Goal: Download file/media

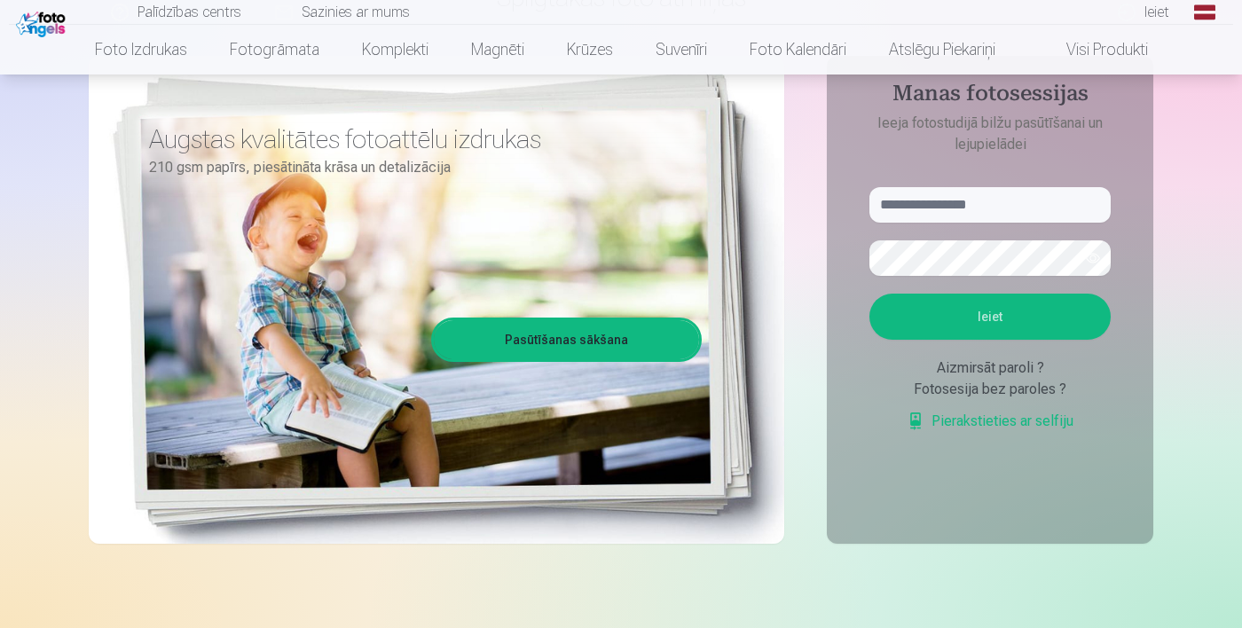
scroll to position [185, 0]
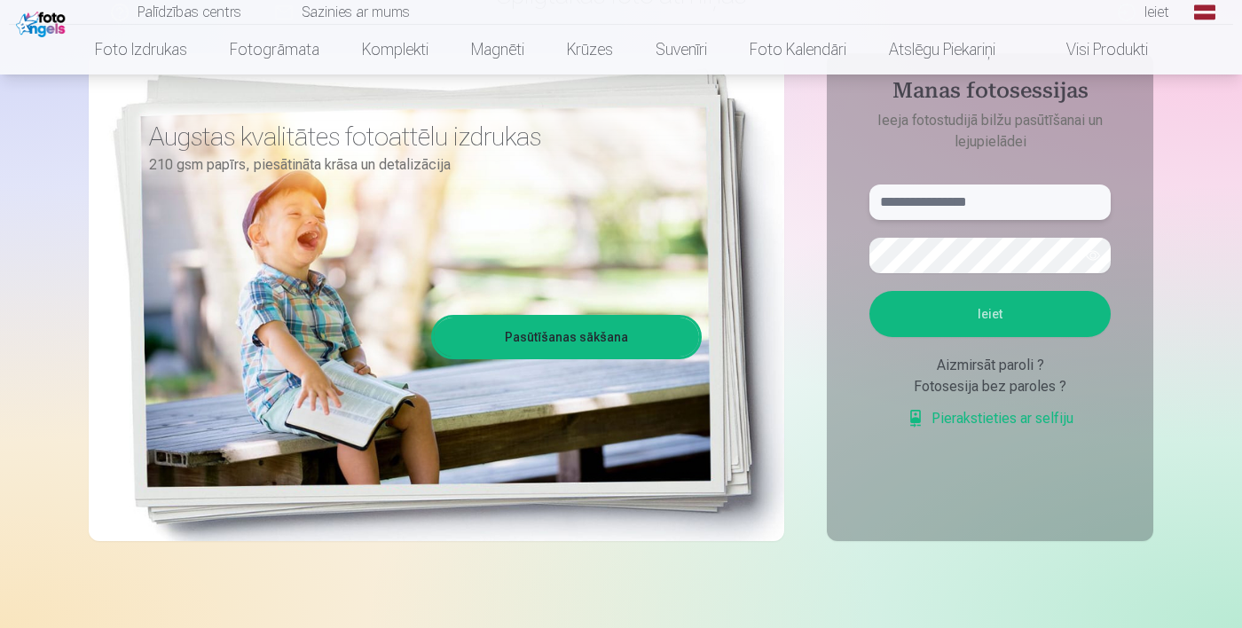
click at [1017, 209] on input "text" at bounding box center [990, 202] width 241 height 35
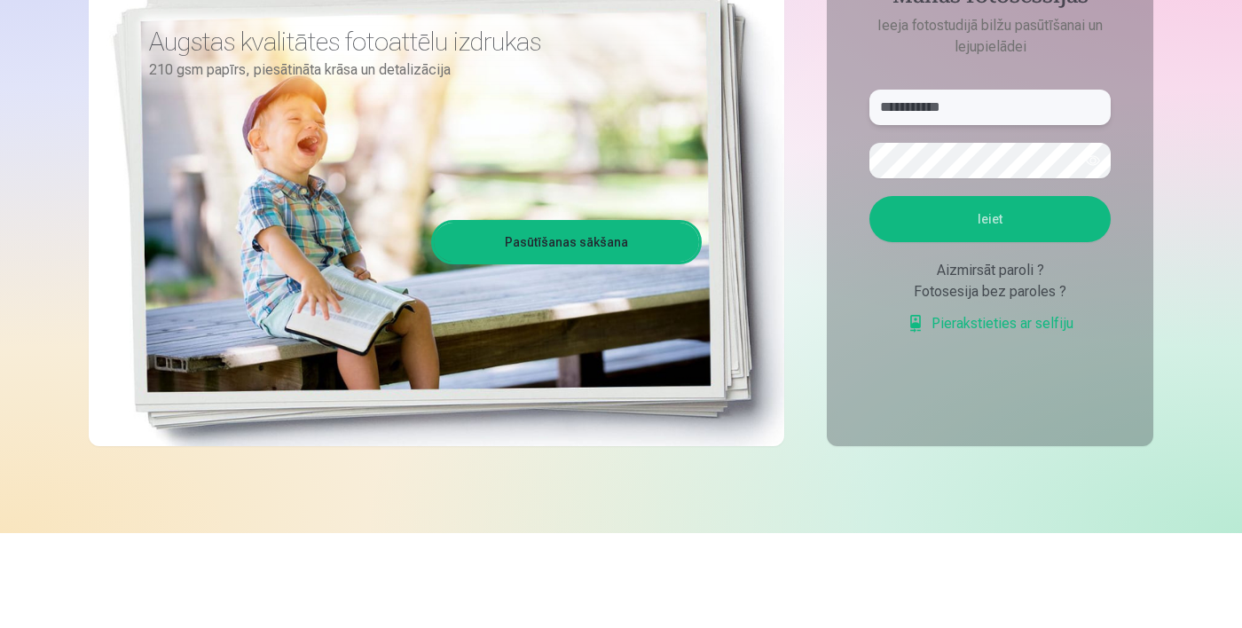
type input "**********"
click at [1014, 309] on button "Ieiet" at bounding box center [990, 314] width 241 height 46
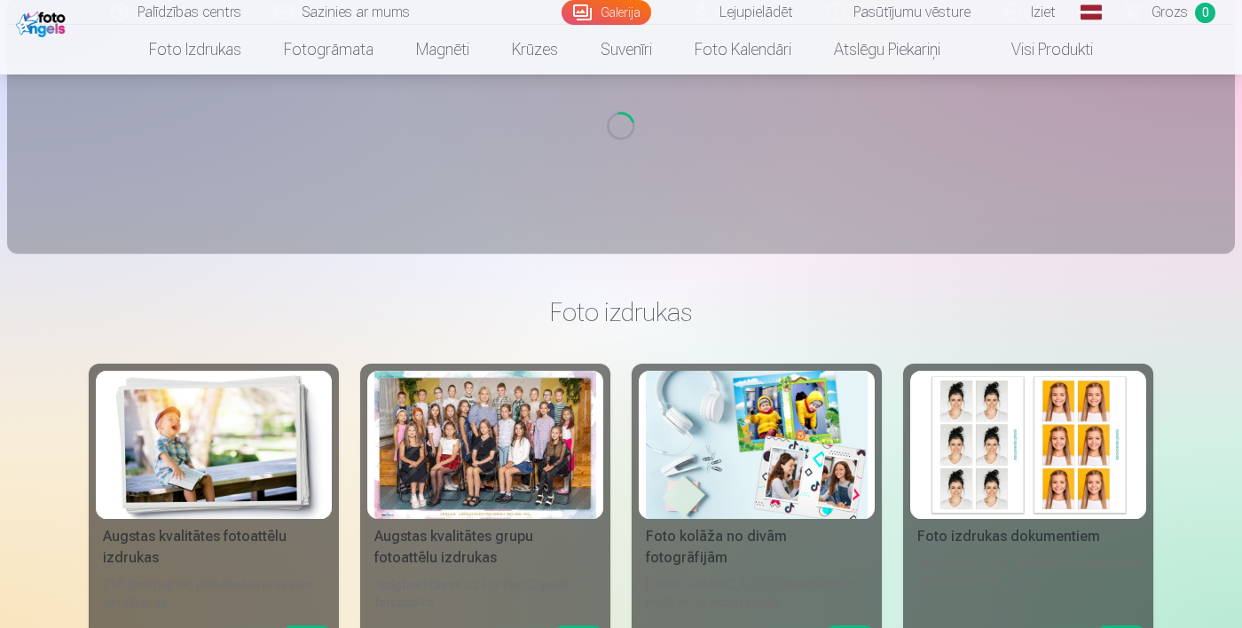
scroll to position [20853, 0]
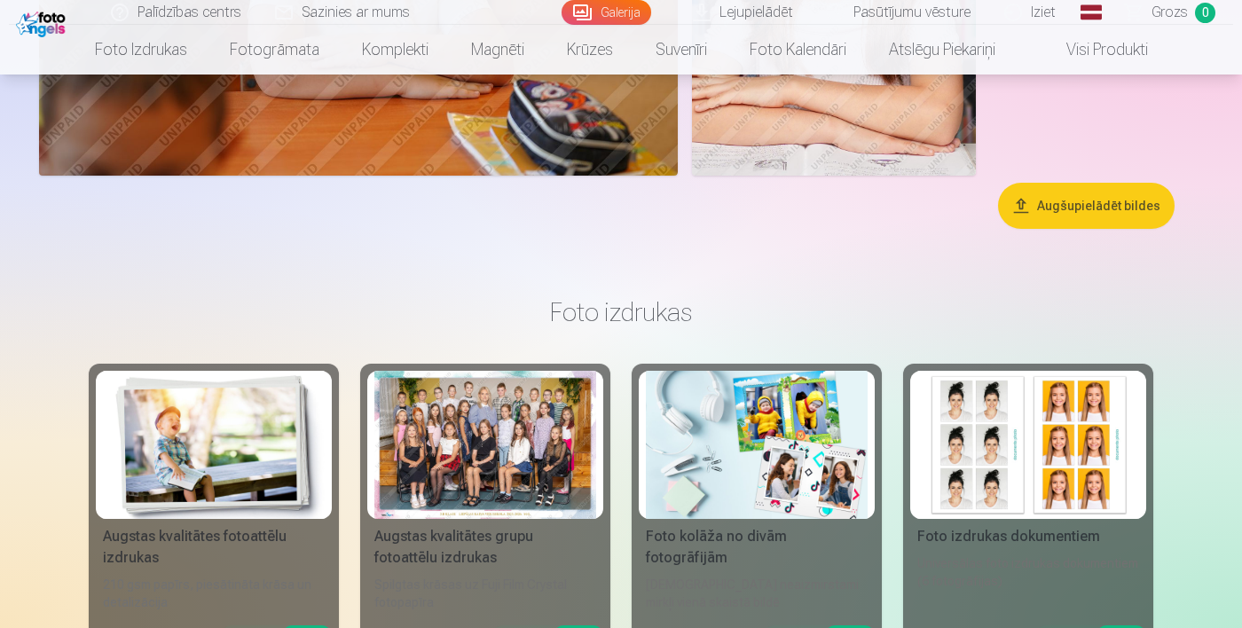
click at [1108, 199] on button "Augšupielādēt bildes" at bounding box center [1086, 206] width 177 height 46
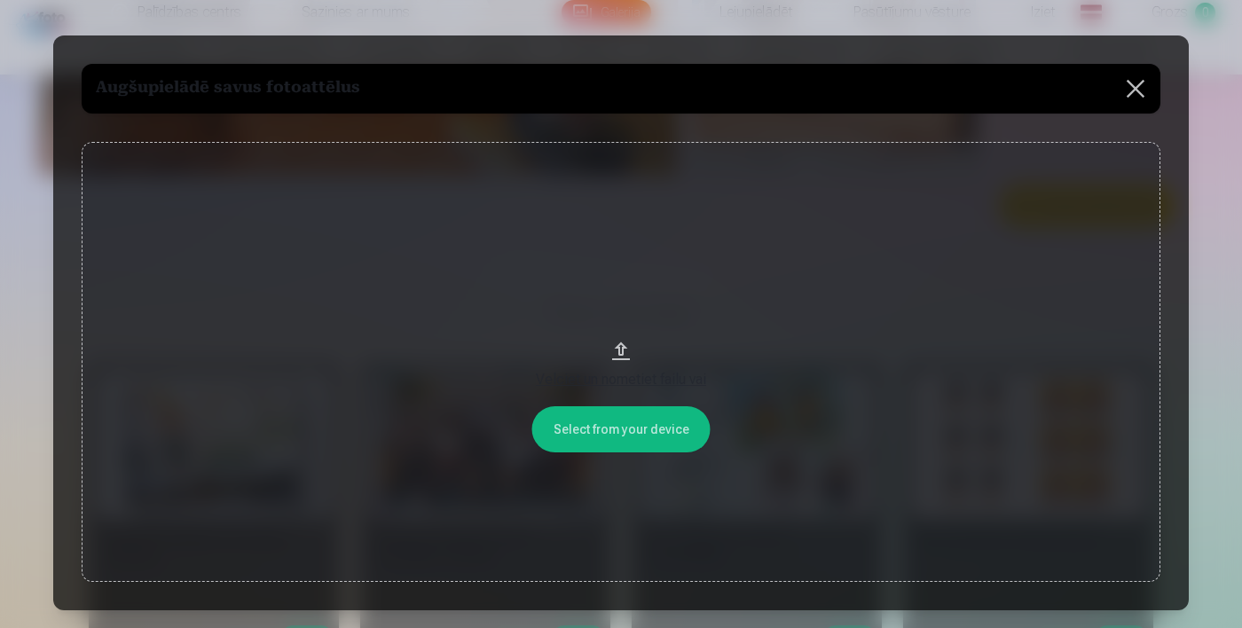
click at [1147, 97] on button at bounding box center [1136, 89] width 50 height 50
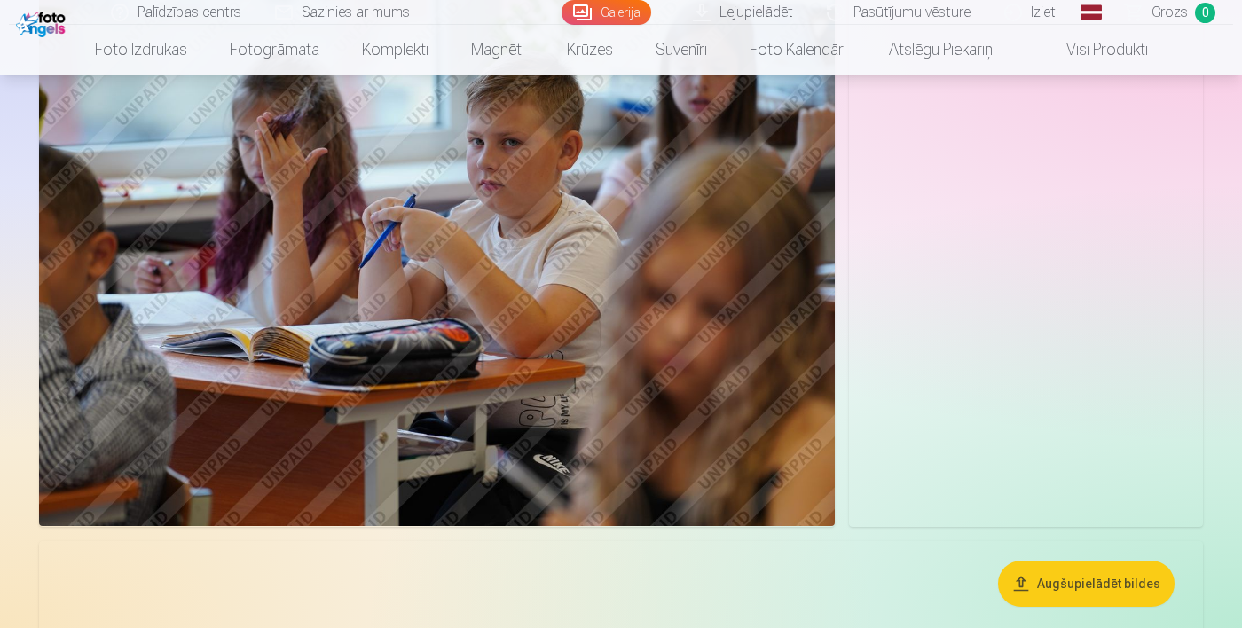
scroll to position [0, 0]
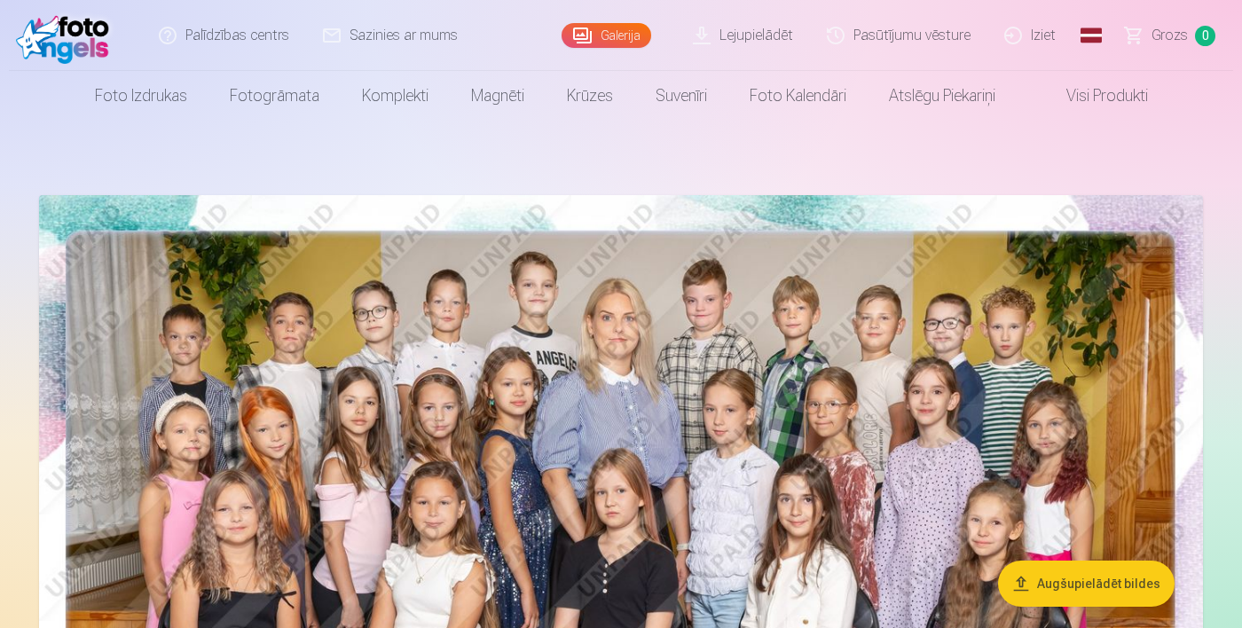
click at [753, 47] on link "Lejupielādēt" at bounding box center [744, 35] width 134 height 71
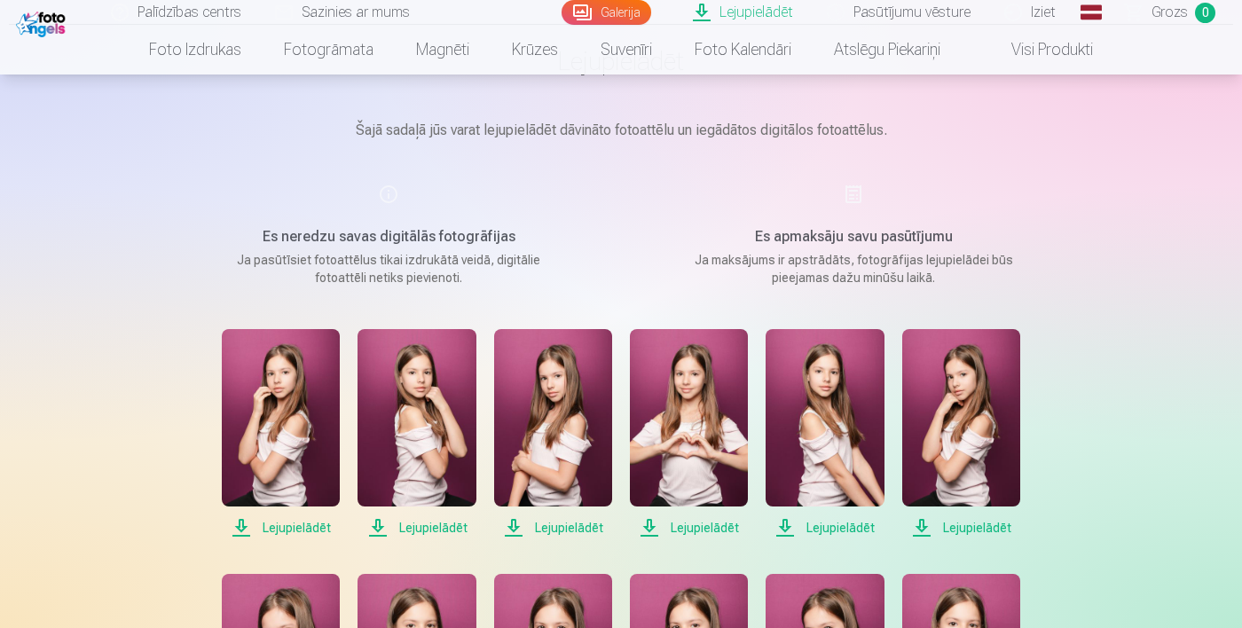
scroll to position [122, 0]
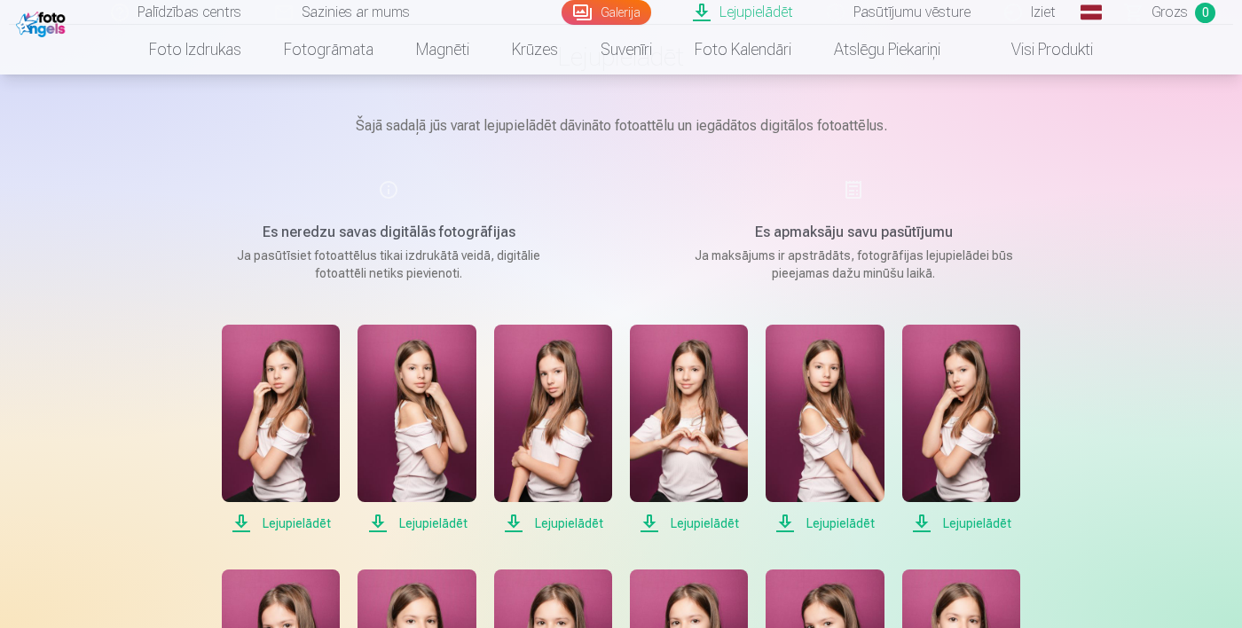
click at [298, 526] on span "Lejupielādēt" at bounding box center [281, 523] width 118 height 21
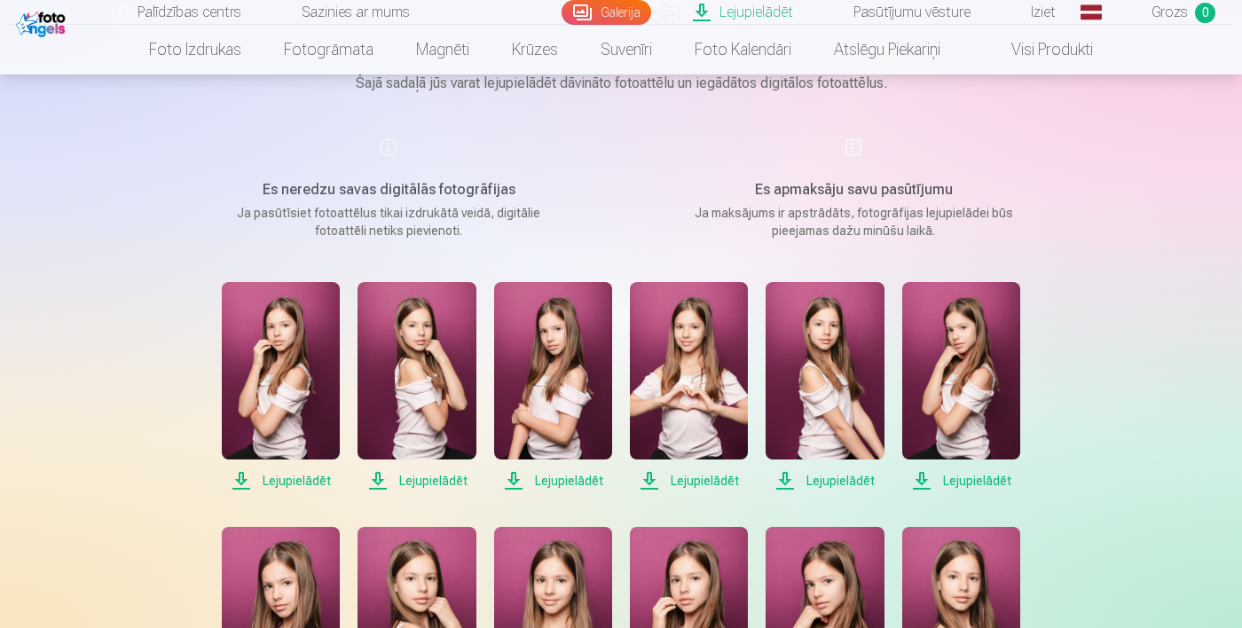
scroll to position [208, 0]
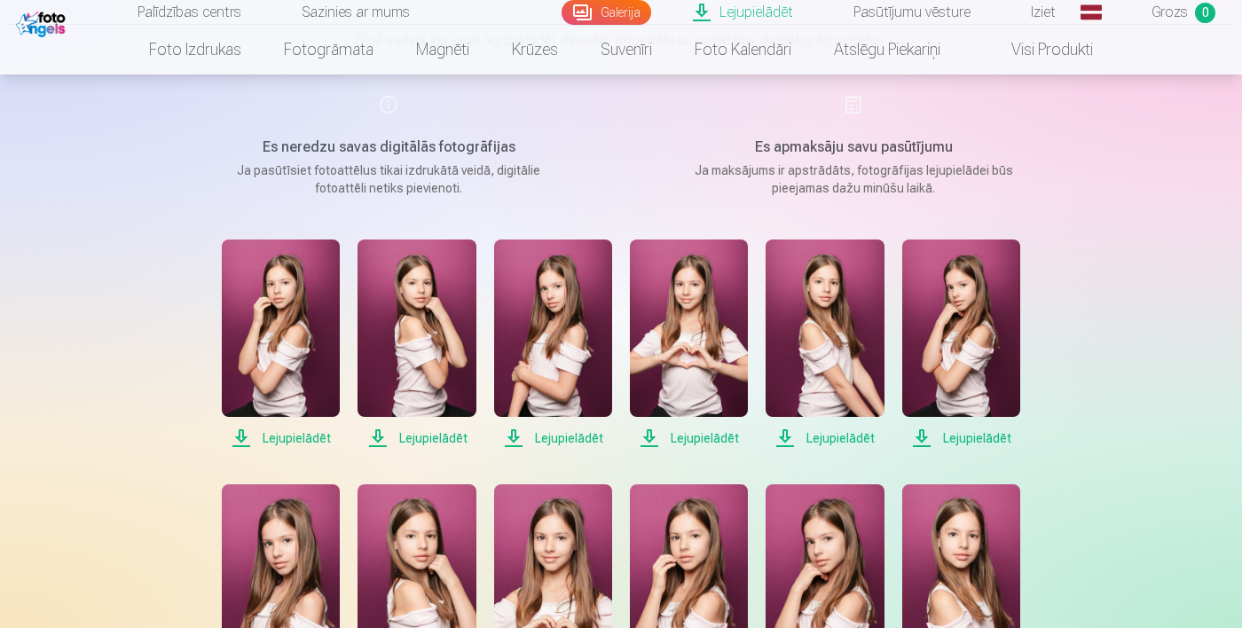
click at [432, 445] on span "Lejupielādēt" at bounding box center [417, 438] width 118 height 21
click at [571, 447] on span "Lejupielādēt" at bounding box center [553, 438] width 118 height 21
click at [714, 446] on span "Lejupielādēt" at bounding box center [689, 438] width 118 height 21
click at [847, 443] on span "Lejupielādēt" at bounding box center [825, 438] width 118 height 21
click at [974, 442] on span "Lejupielādēt" at bounding box center [962, 438] width 118 height 21
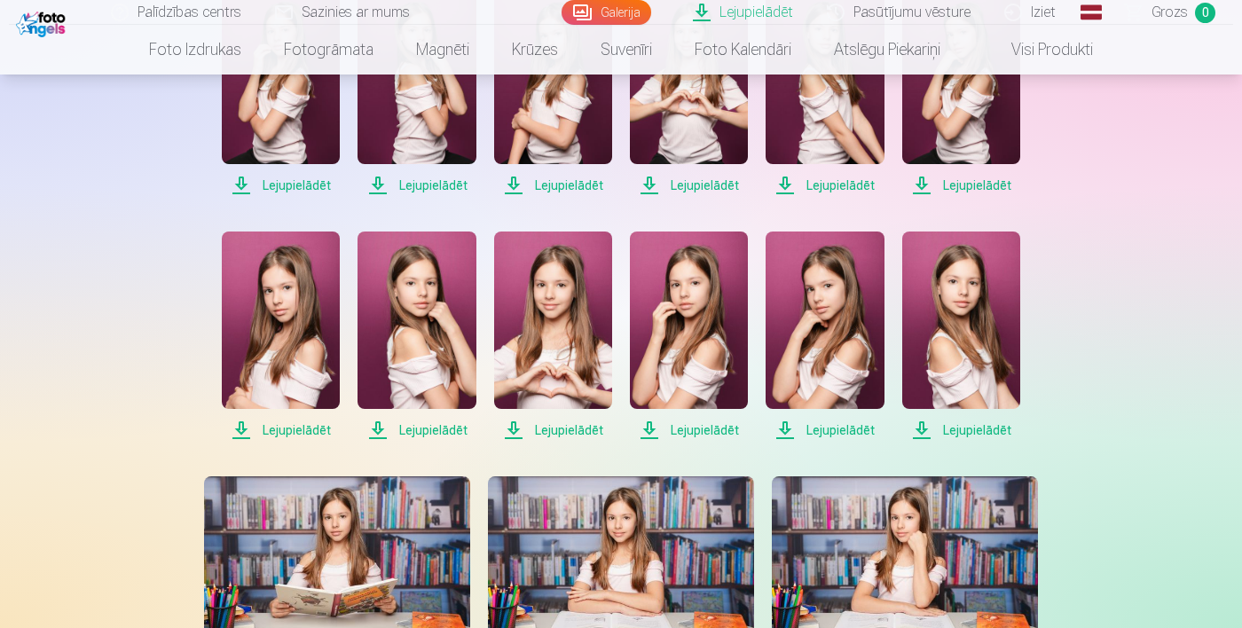
scroll to position [471, 0]
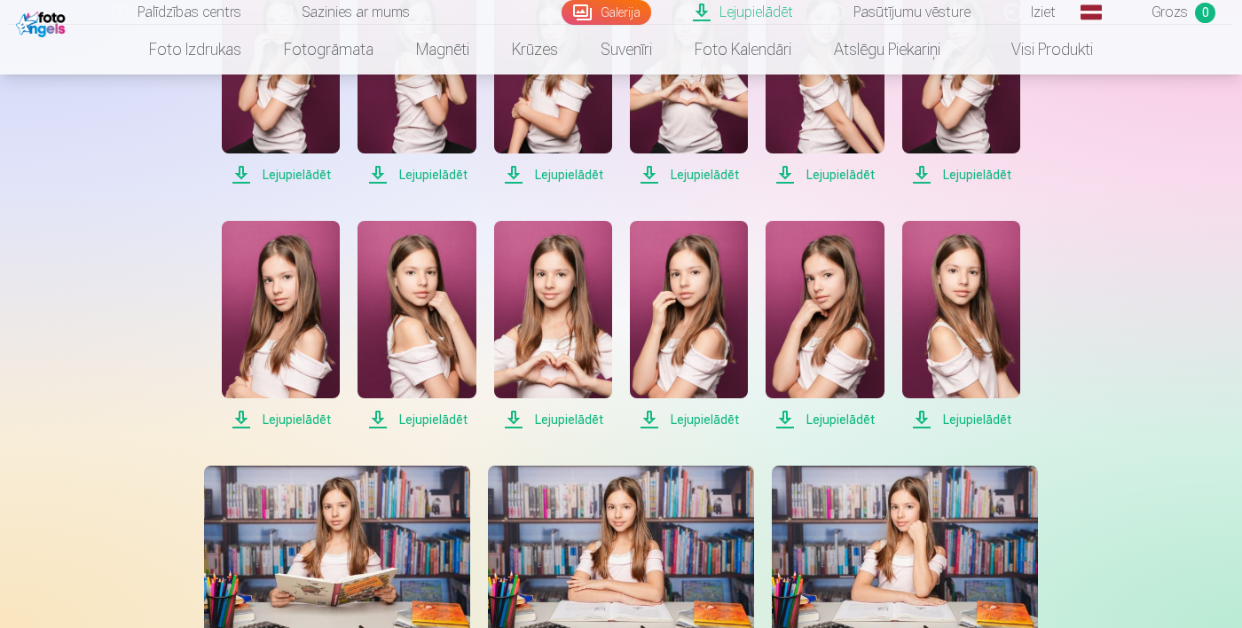
click at [302, 418] on span "Lejupielādēt" at bounding box center [281, 419] width 118 height 21
click at [434, 426] on span "Lejupielādēt" at bounding box center [417, 419] width 118 height 21
click at [557, 425] on span "Lejupielādēt" at bounding box center [553, 419] width 118 height 21
click at [698, 422] on span "Lejupielādēt" at bounding box center [689, 419] width 118 height 21
click at [845, 418] on span "Lejupielādēt" at bounding box center [825, 419] width 118 height 21
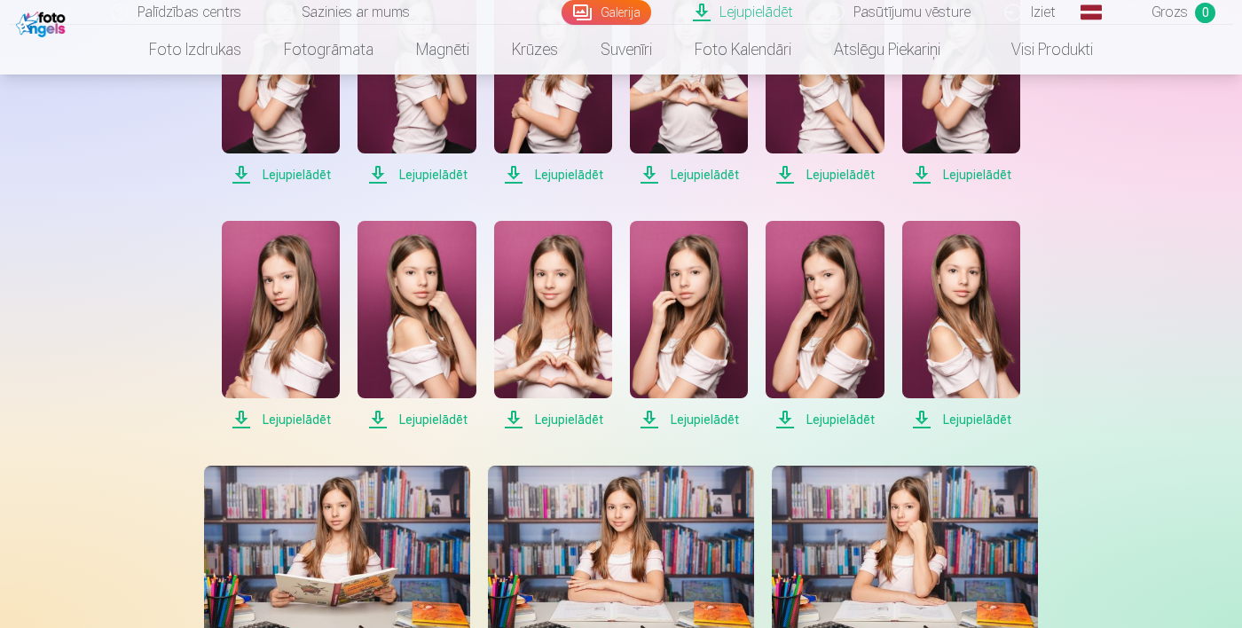
click at [983, 423] on span "Lejupielādēt" at bounding box center [962, 419] width 118 height 21
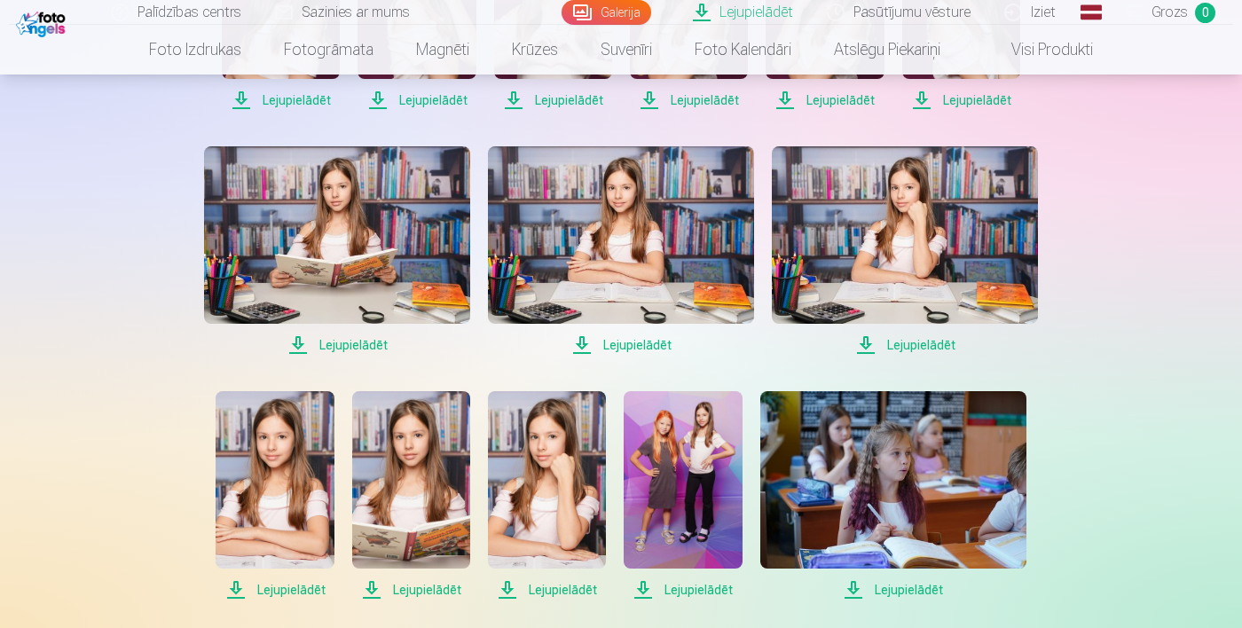
scroll to position [816, 0]
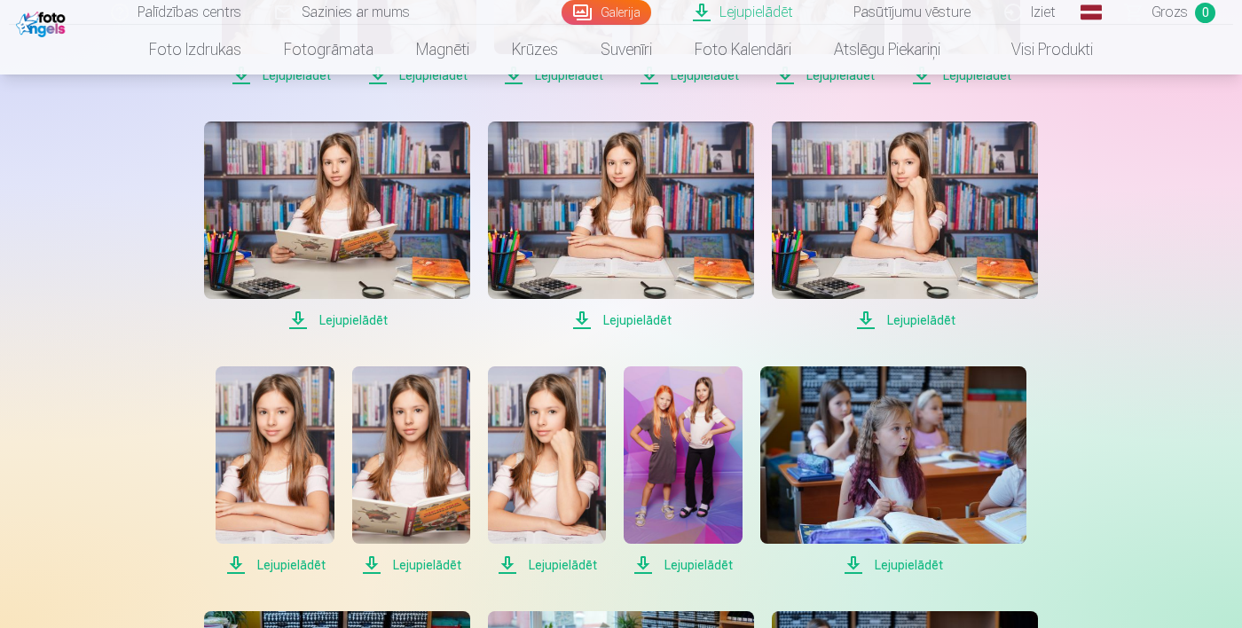
click at [351, 329] on span "Lejupielādēt" at bounding box center [337, 320] width 266 height 21
click at [648, 324] on span "Lejupielādēt" at bounding box center [621, 320] width 266 height 21
click at [934, 325] on span "Lejupielādēt" at bounding box center [905, 320] width 266 height 21
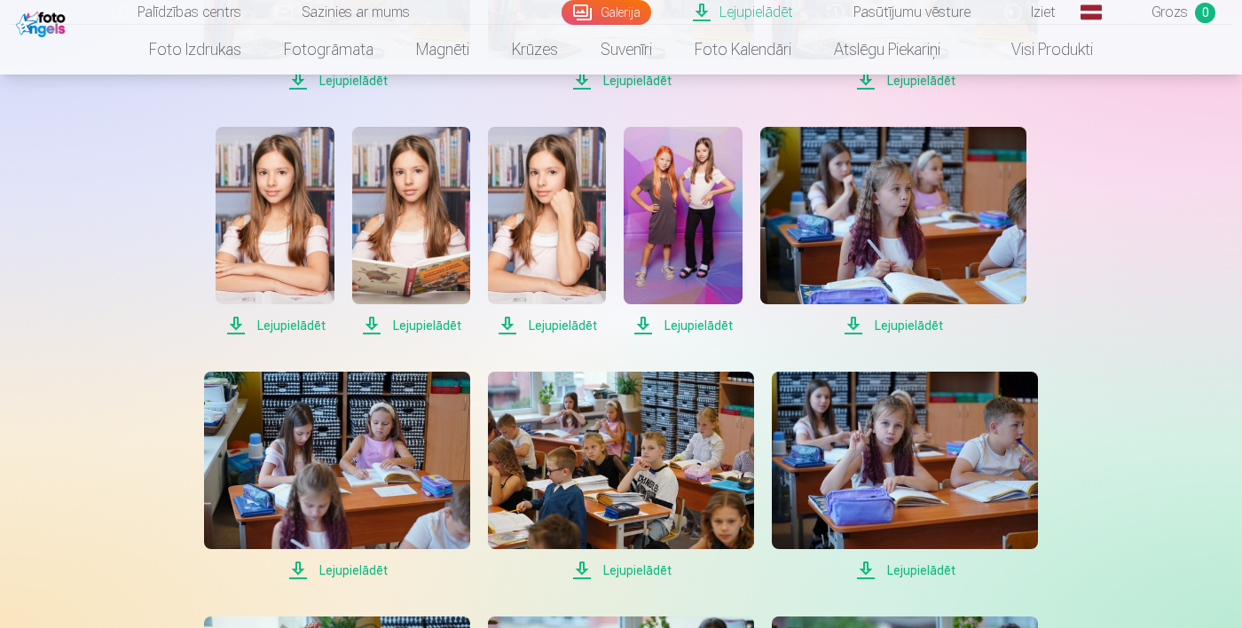
scroll to position [1047, 0]
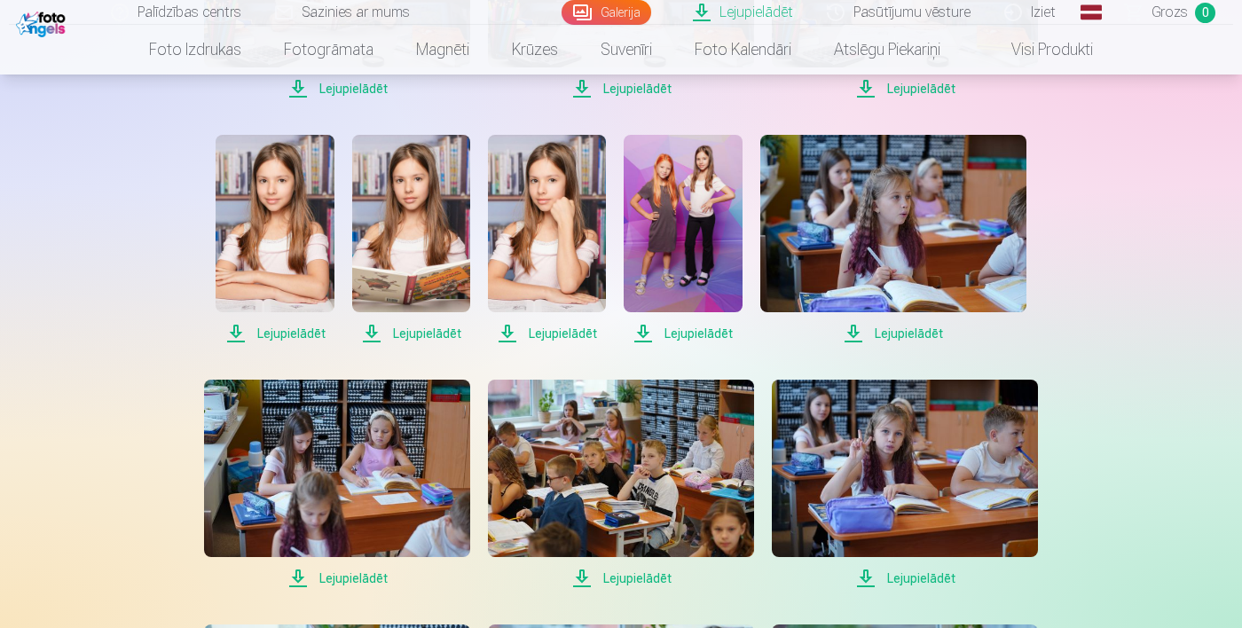
click at [304, 340] on span "Lejupielādēt" at bounding box center [275, 333] width 118 height 21
click at [415, 335] on span "Lejupielādēt" at bounding box center [411, 333] width 118 height 21
click at [559, 335] on span "Lejupielādēt" at bounding box center [547, 333] width 118 height 21
click at [696, 331] on span "Lejupielādēt" at bounding box center [683, 333] width 118 height 21
click at [903, 342] on span "Lejupielādēt" at bounding box center [894, 333] width 266 height 21
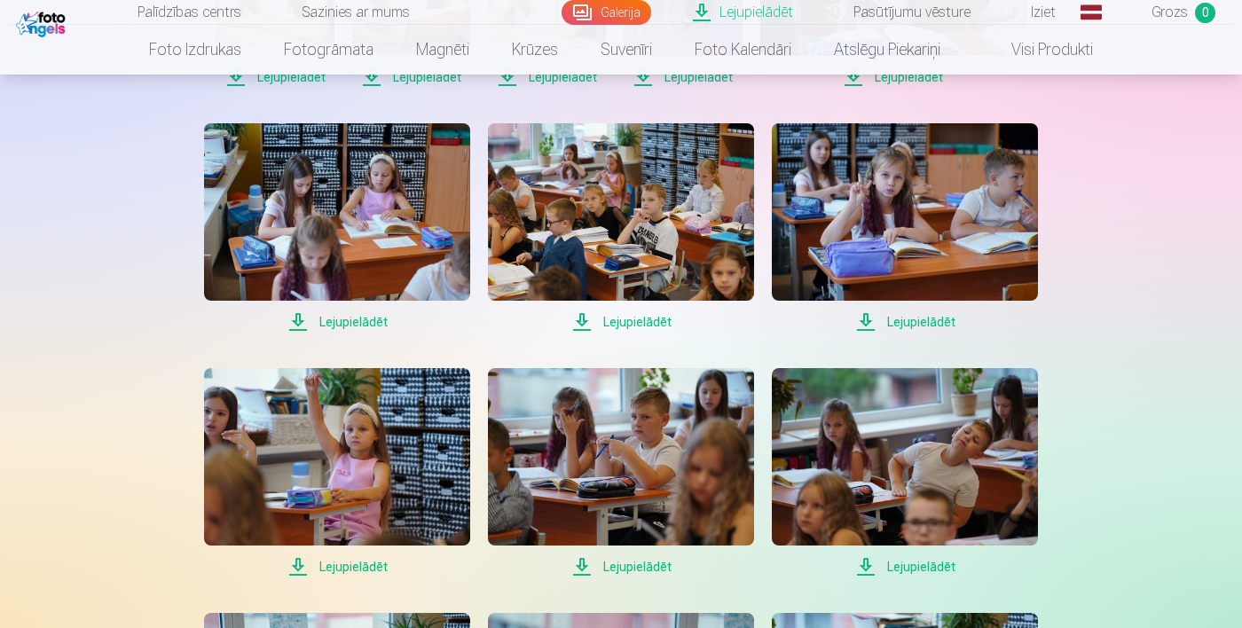
scroll to position [1304, 0]
click at [360, 321] on span "Lejupielādēt" at bounding box center [337, 321] width 266 height 21
click at [643, 327] on span "Lejupielādēt" at bounding box center [621, 321] width 266 height 21
click at [927, 329] on span "Lejupielādēt" at bounding box center [905, 321] width 266 height 21
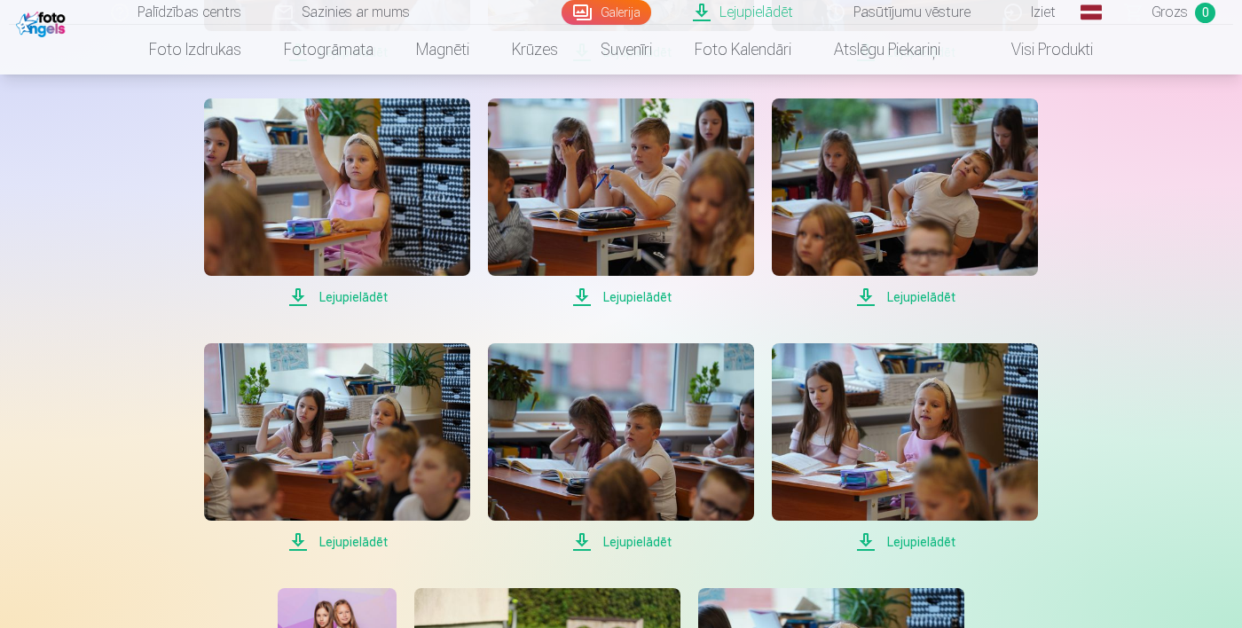
scroll to position [1584, 0]
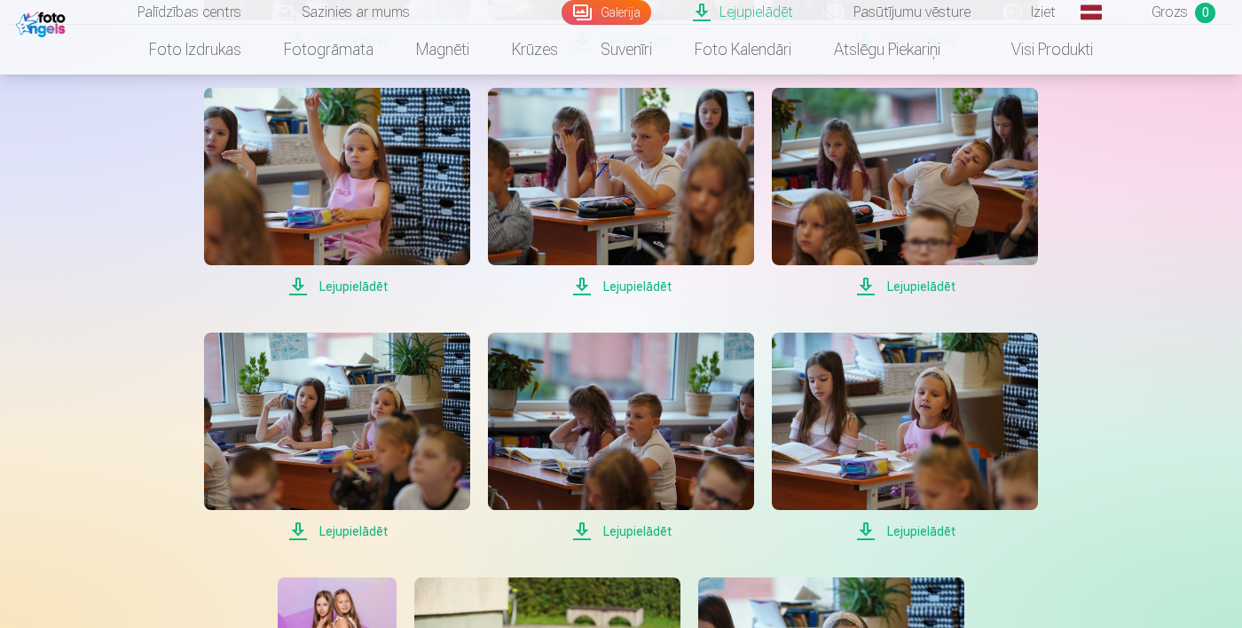
click at [363, 283] on span "Lejupielādēt" at bounding box center [337, 286] width 266 height 21
click at [643, 293] on span "Lejupielādēt" at bounding box center [621, 286] width 266 height 21
click at [918, 291] on span "Lejupielādēt" at bounding box center [905, 286] width 266 height 21
click at [363, 539] on span "Lejupielādēt" at bounding box center [337, 531] width 266 height 21
click at [639, 540] on span "Lejupielādēt" at bounding box center [621, 531] width 266 height 21
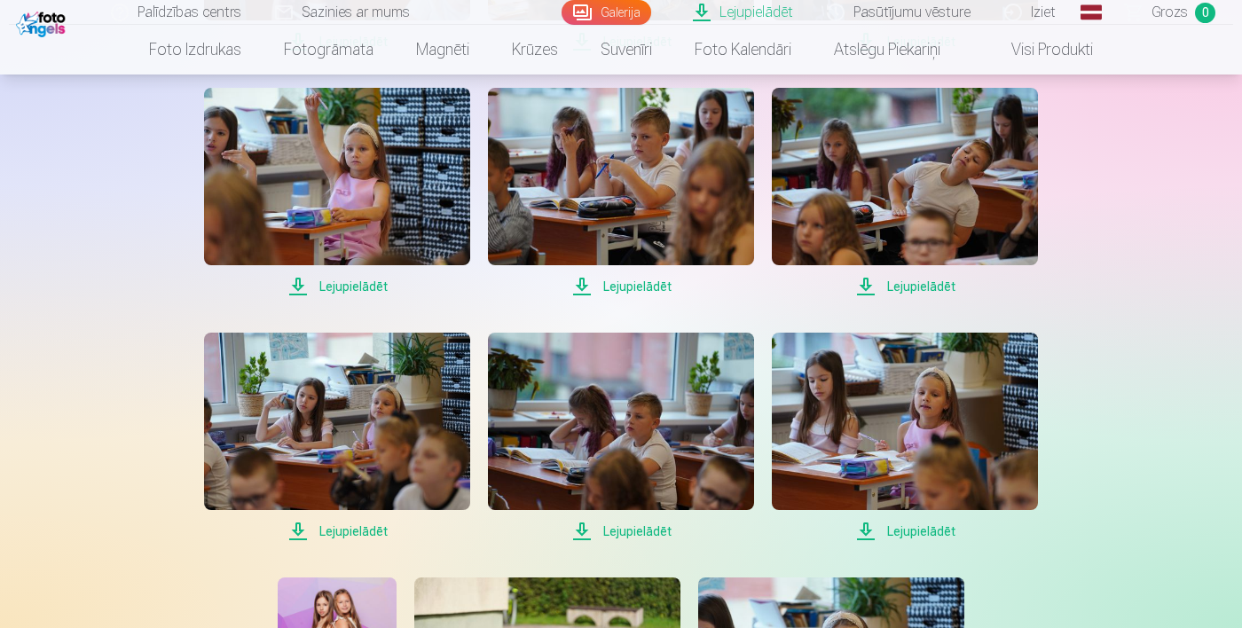
click at [919, 540] on span "Lejupielādēt" at bounding box center [905, 531] width 266 height 21
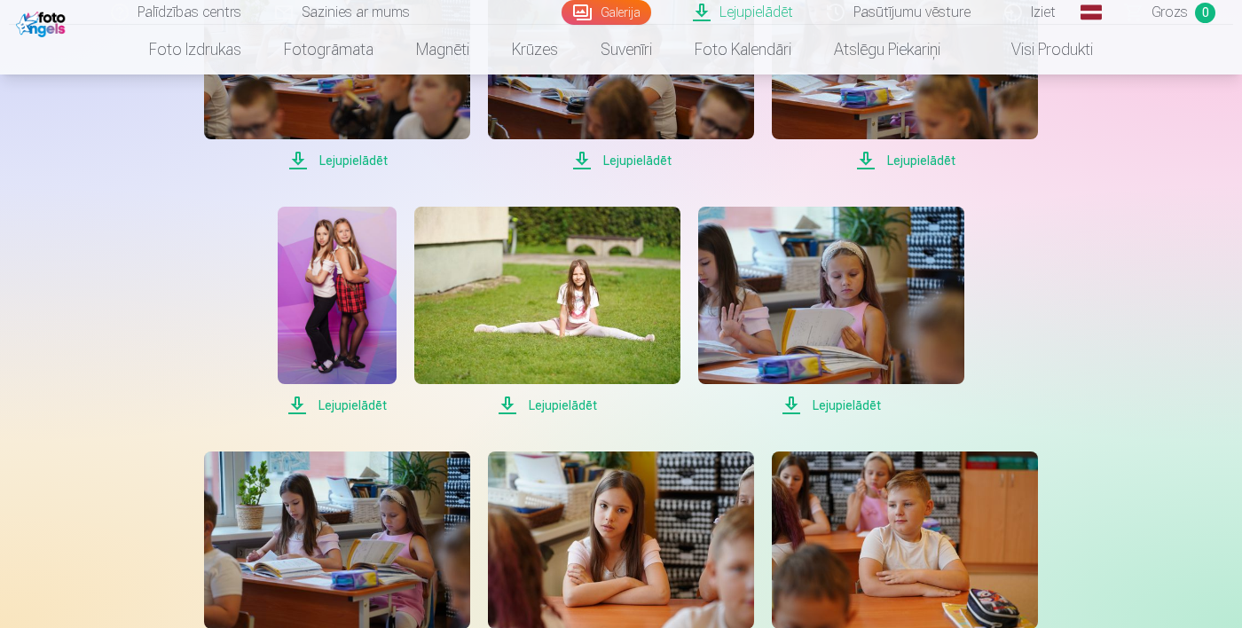
scroll to position [1962, 0]
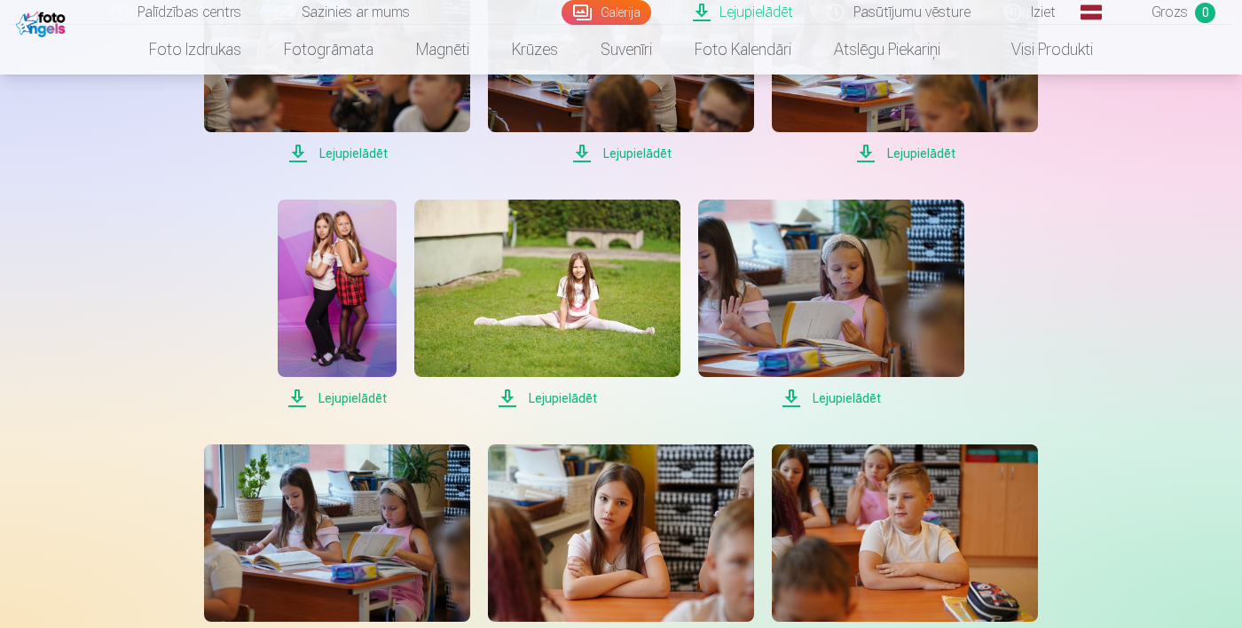
click at [355, 406] on span "Lejupielādēt" at bounding box center [337, 398] width 118 height 21
click at [572, 404] on span "Lejupielādēt" at bounding box center [547, 398] width 266 height 21
click at [858, 402] on span "Lejupielādēt" at bounding box center [831, 398] width 266 height 21
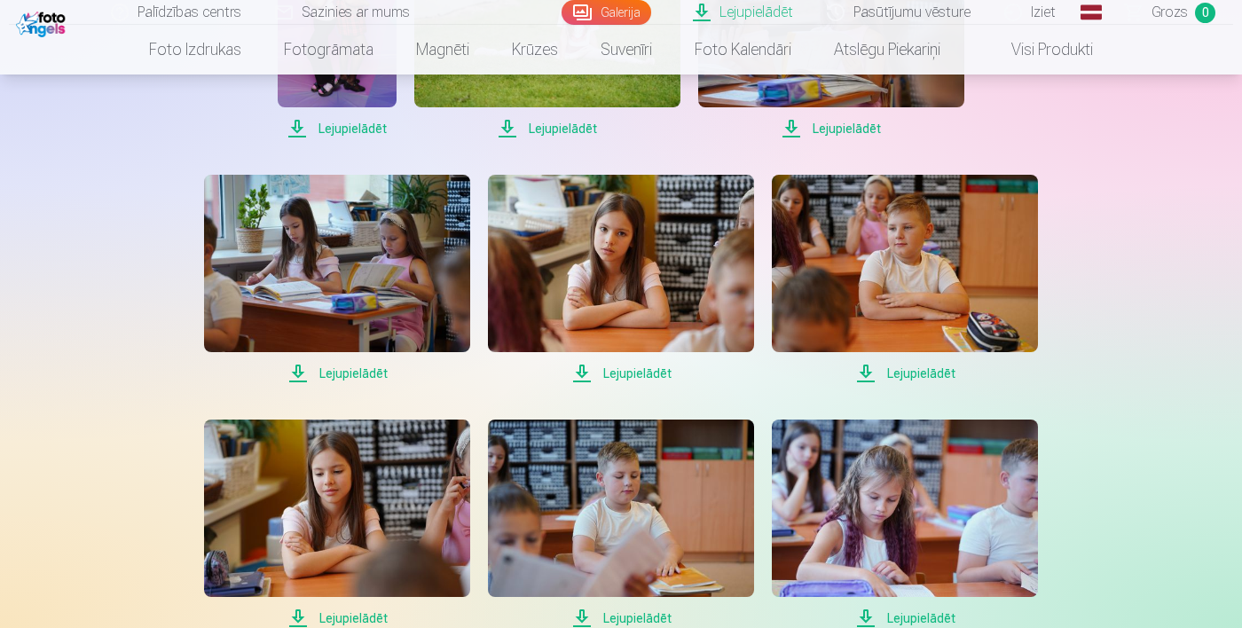
scroll to position [2251, 0]
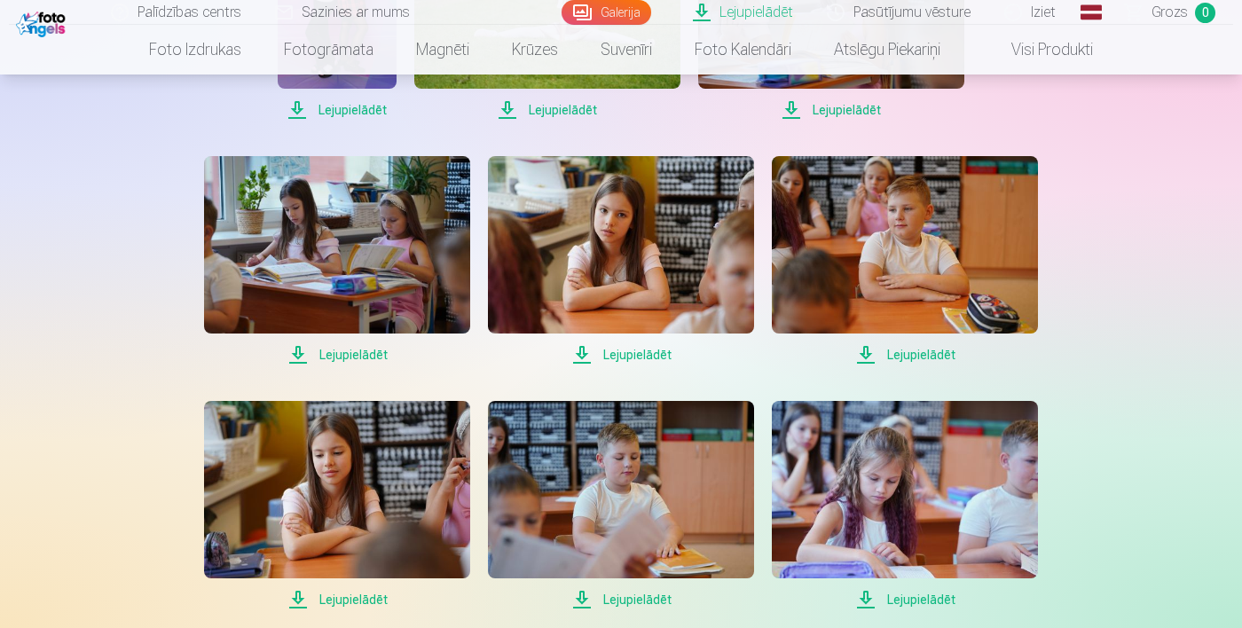
click at [351, 351] on span "Lejupielādēt" at bounding box center [337, 354] width 266 height 21
click at [638, 360] on span "Lejupielādēt" at bounding box center [621, 354] width 266 height 21
click at [919, 361] on span "Lejupielādēt" at bounding box center [905, 354] width 266 height 21
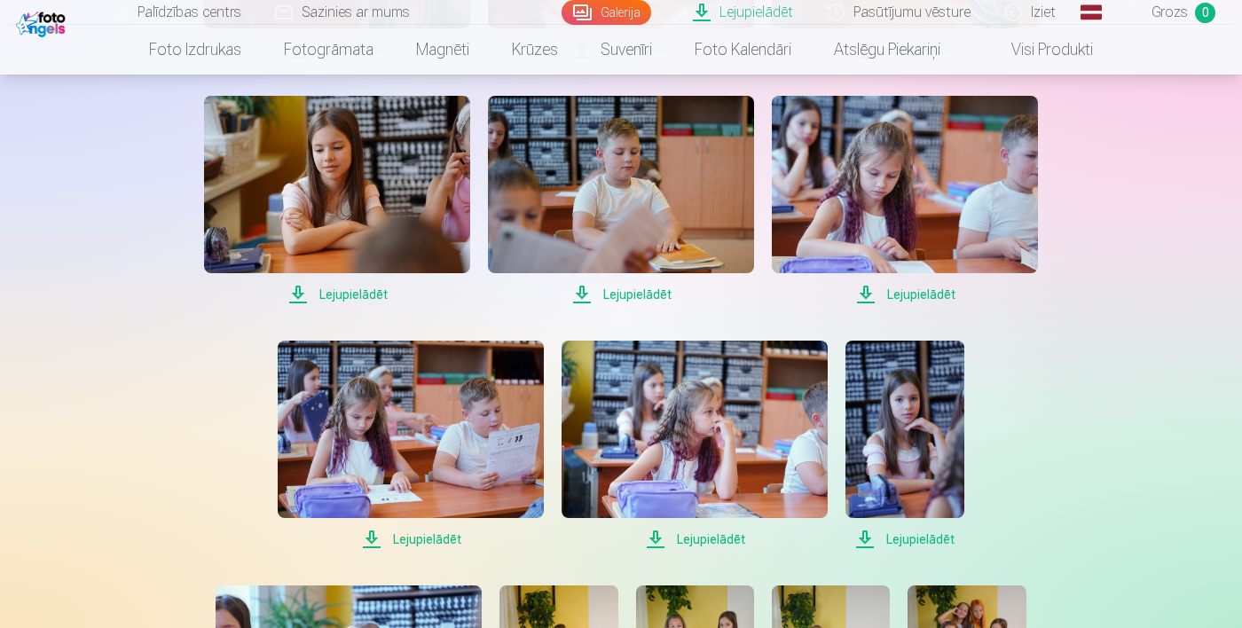
scroll to position [2575, 0]
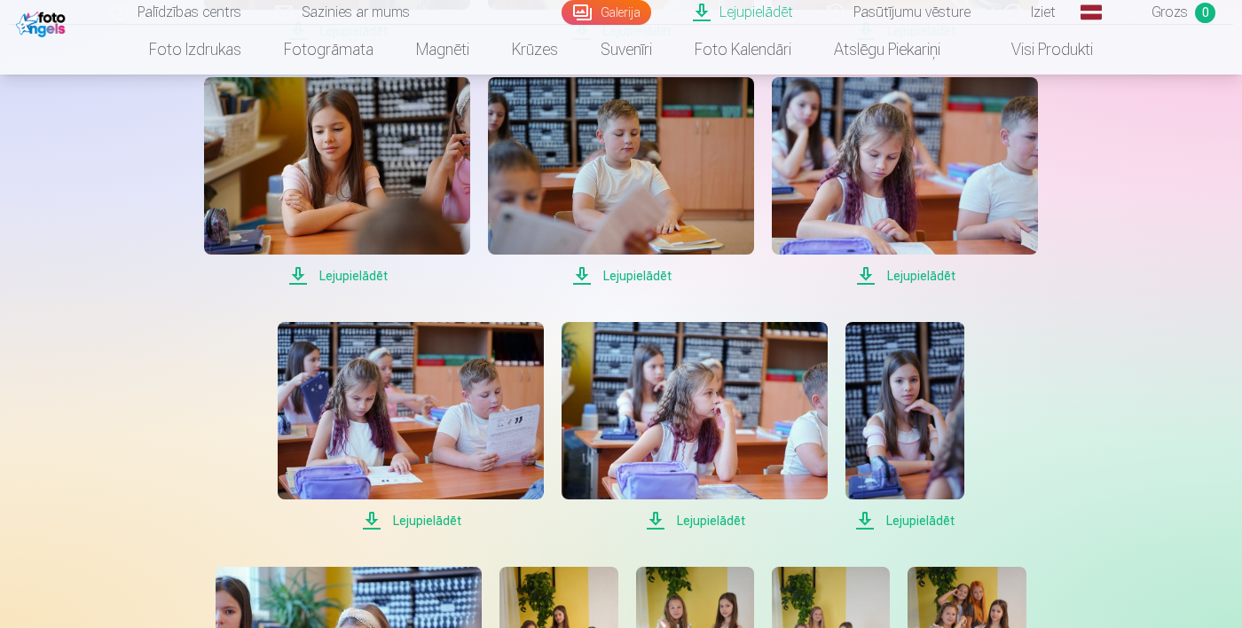
click at [366, 283] on span "Lejupielādēt" at bounding box center [337, 275] width 266 height 21
click at [648, 282] on span "Lejupielādēt" at bounding box center [621, 275] width 266 height 21
click at [926, 283] on span "Lejupielādēt" at bounding box center [905, 275] width 266 height 21
click at [436, 528] on span "Lejupielādēt" at bounding box center [411, 520] width 266 height 21
click at [709, 526] on span "Lejupielādēt" at bounding box center [695, 520] width 266 height 21
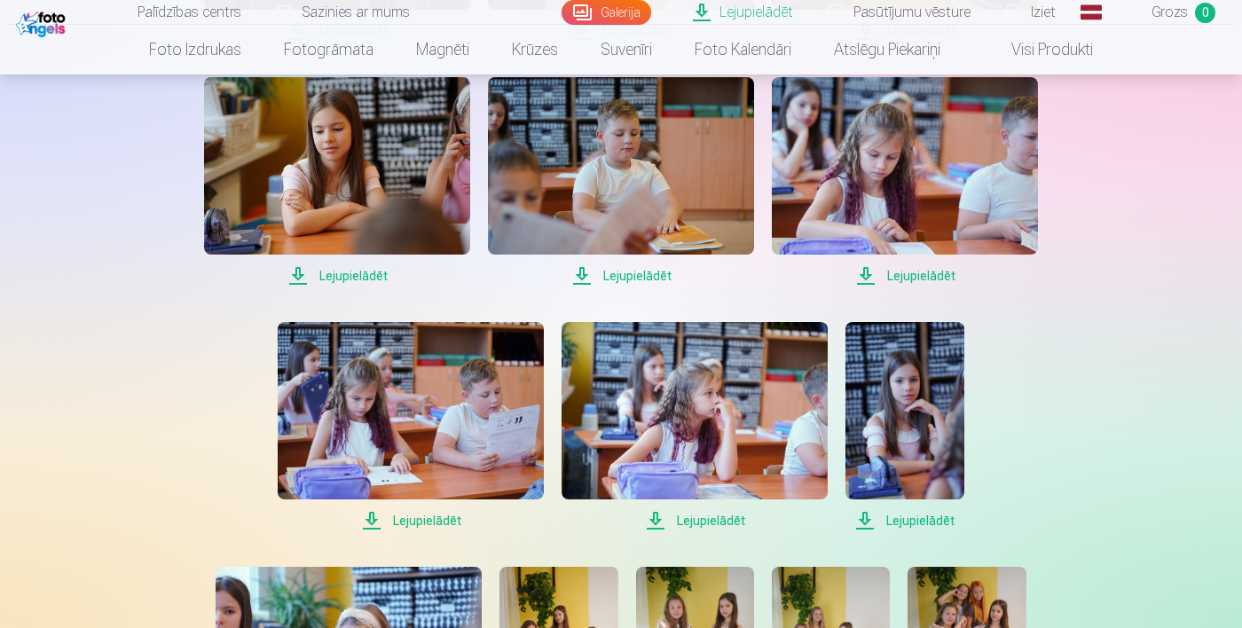
click at [928, 529] on span "Lejupielādēt" at bounding box center [905, 520] width 118 height 21
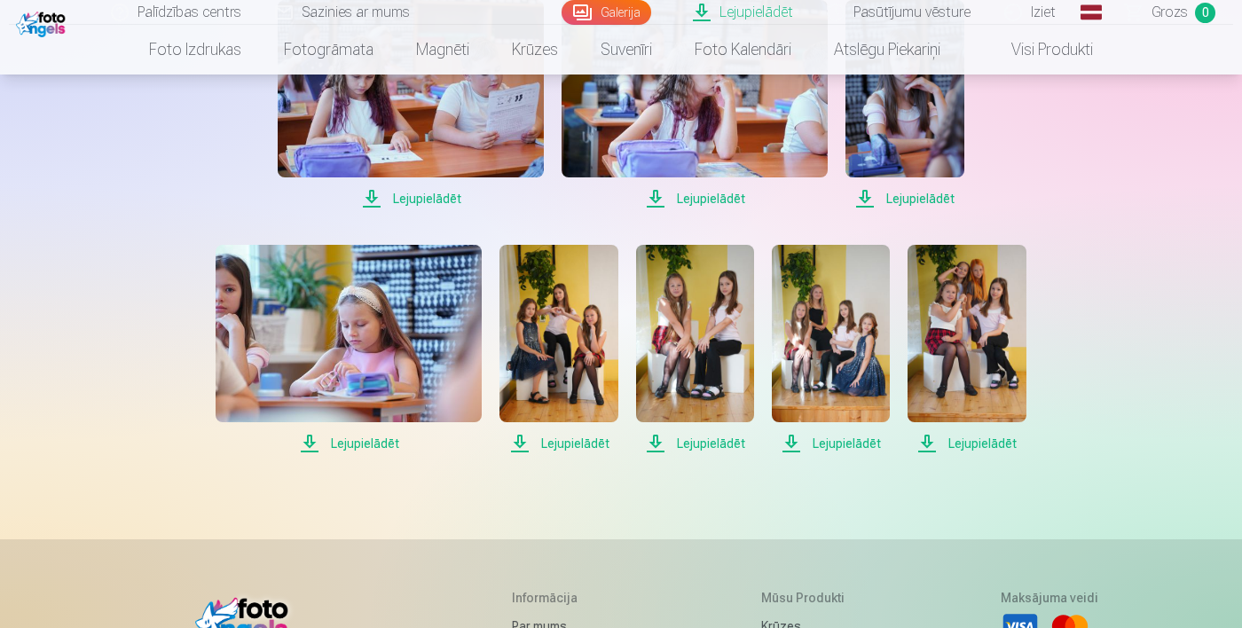
scroll to position [2966, 0]
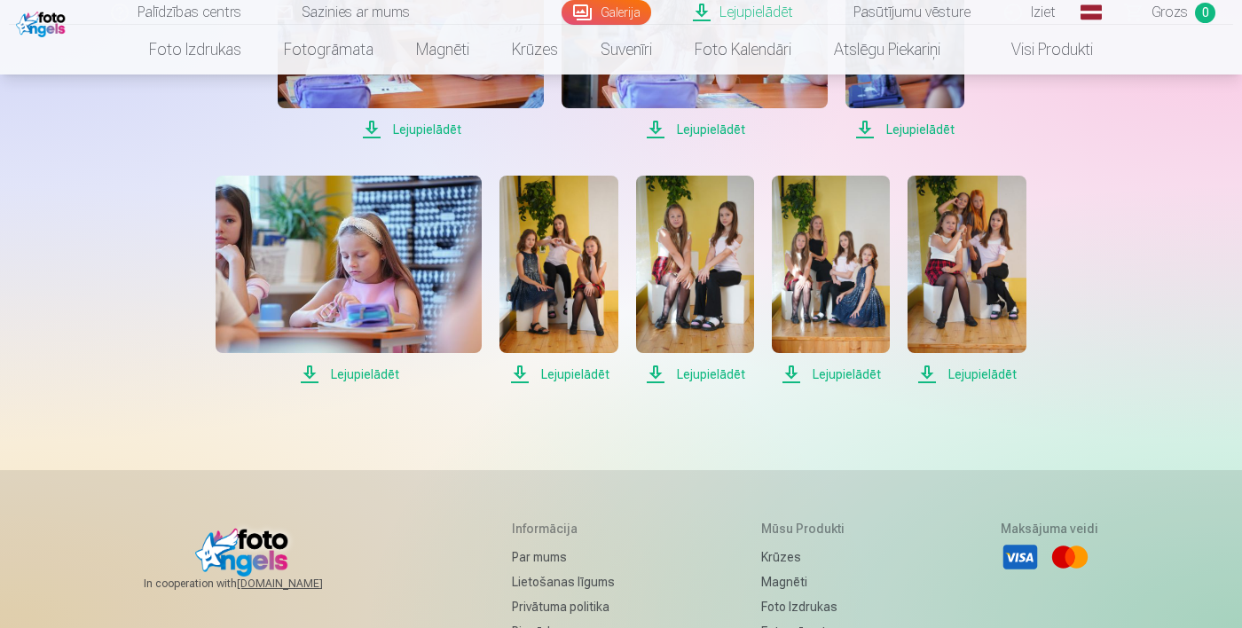
click at [363, 382] on span "Lejupielādēt" at bounding box center [349, 374] width 266 height 21
click at [573, 382] on span "Lejupielādēt" at bounding box center [559, 374] width 118 height 21
click at [707, 380] on span "Lejupielādēt" at bounding box center [695, 374] width 118 height 21
click at [847, 374] on span "Lejupielādēt" at bounding box center [831, 374] width 118 height 21
click at [989, 383] on span "Lejupielādēt" at bounding box center [967, 374] width 118 height 21
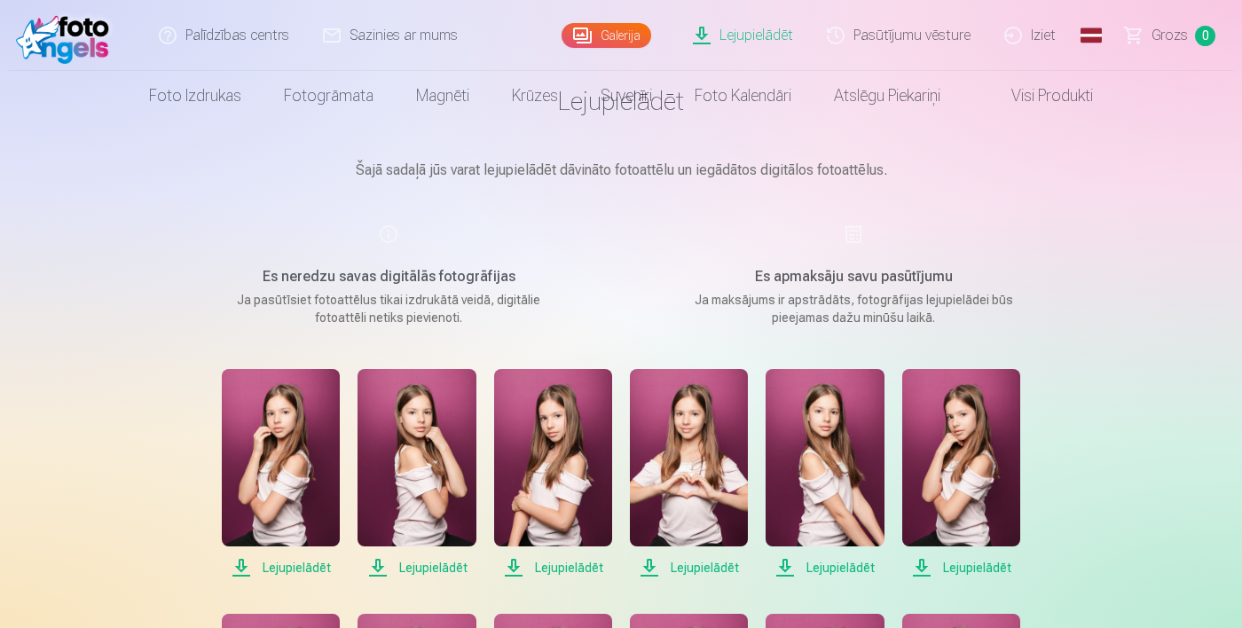
scroll to position [0, 0]
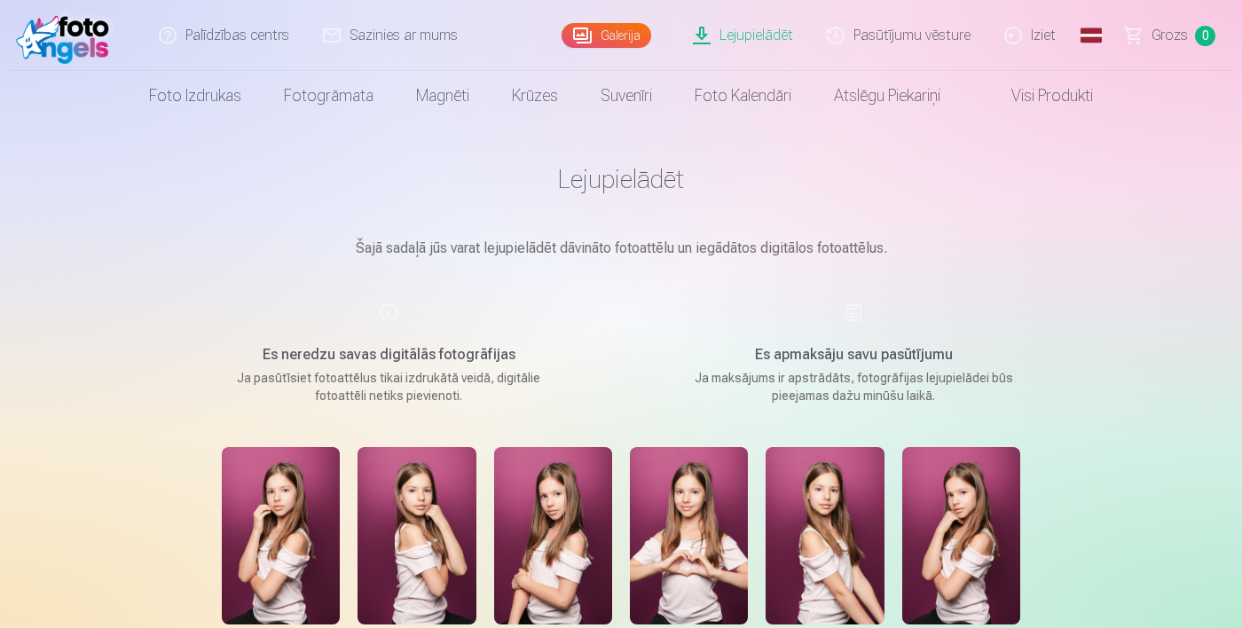
click at [613, 40] on link "Galerija" at bounding box center [607, 35] width 90 height 25
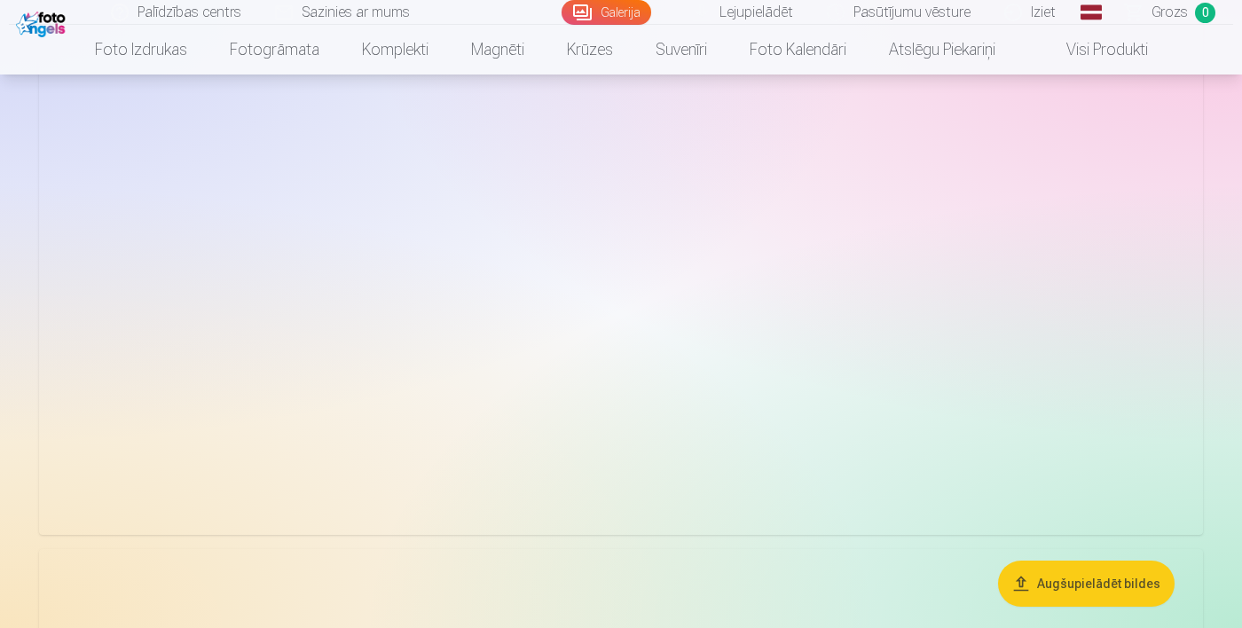
scroll to position [438, 0]
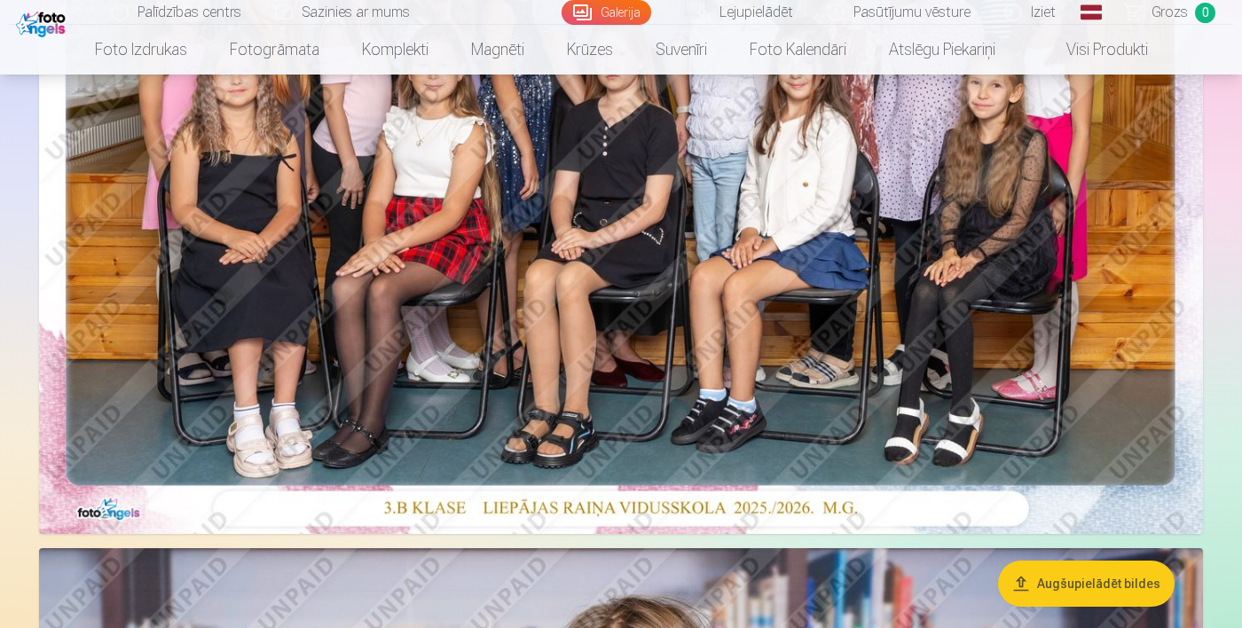
click at [1079, 332] on img at bounding box center [621, 146] width 1164 height 777
